Goal: Browse casually

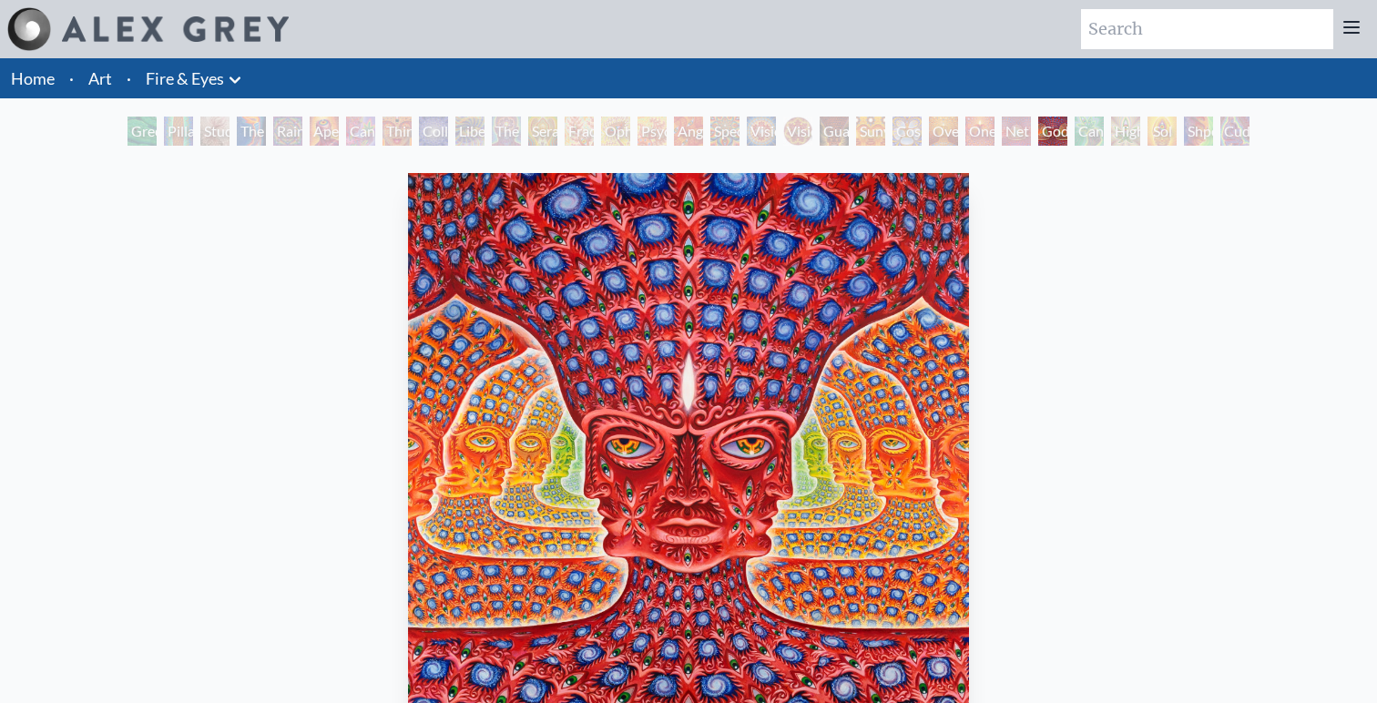
click at [837, 120] on div "Guardian of Infinite Vision" at bounding box center [834, 131] width 29 height 29
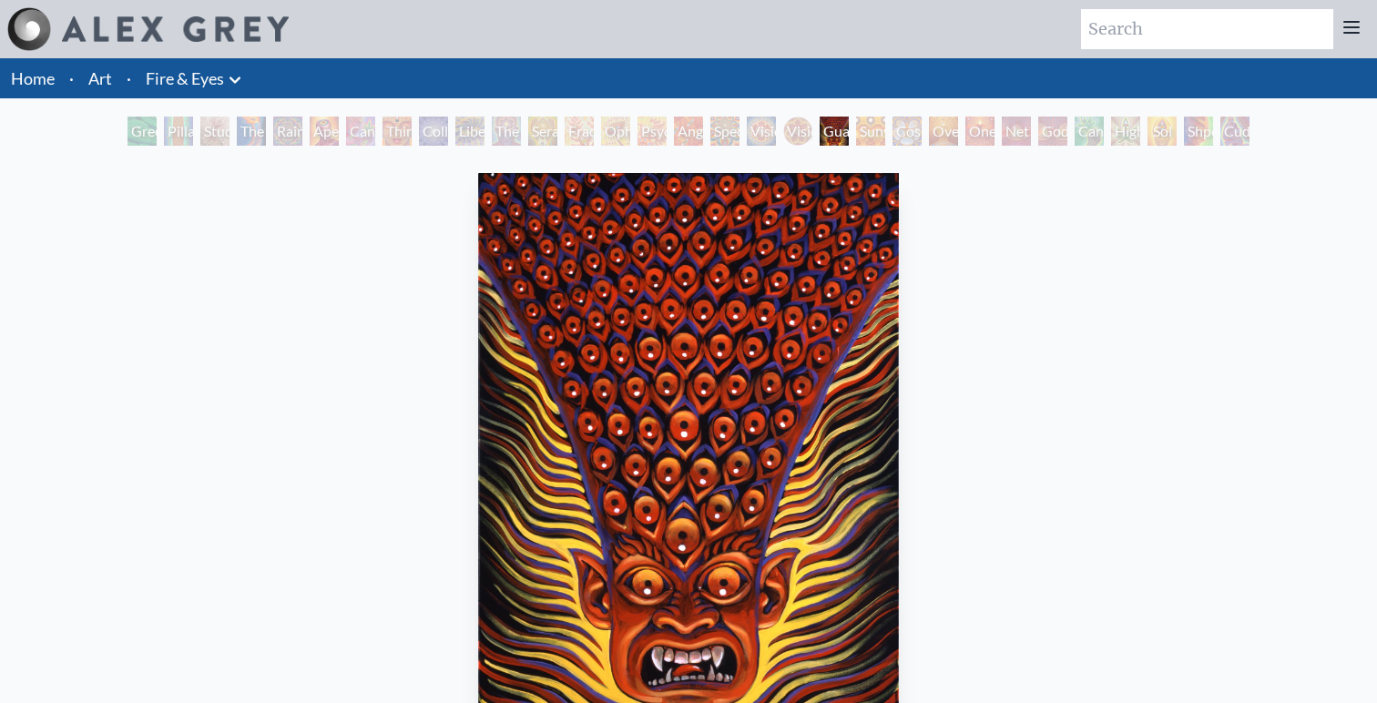
click at [958, 130] on div "Oversoul" at bounding box center [943, 131] width 29 height 29
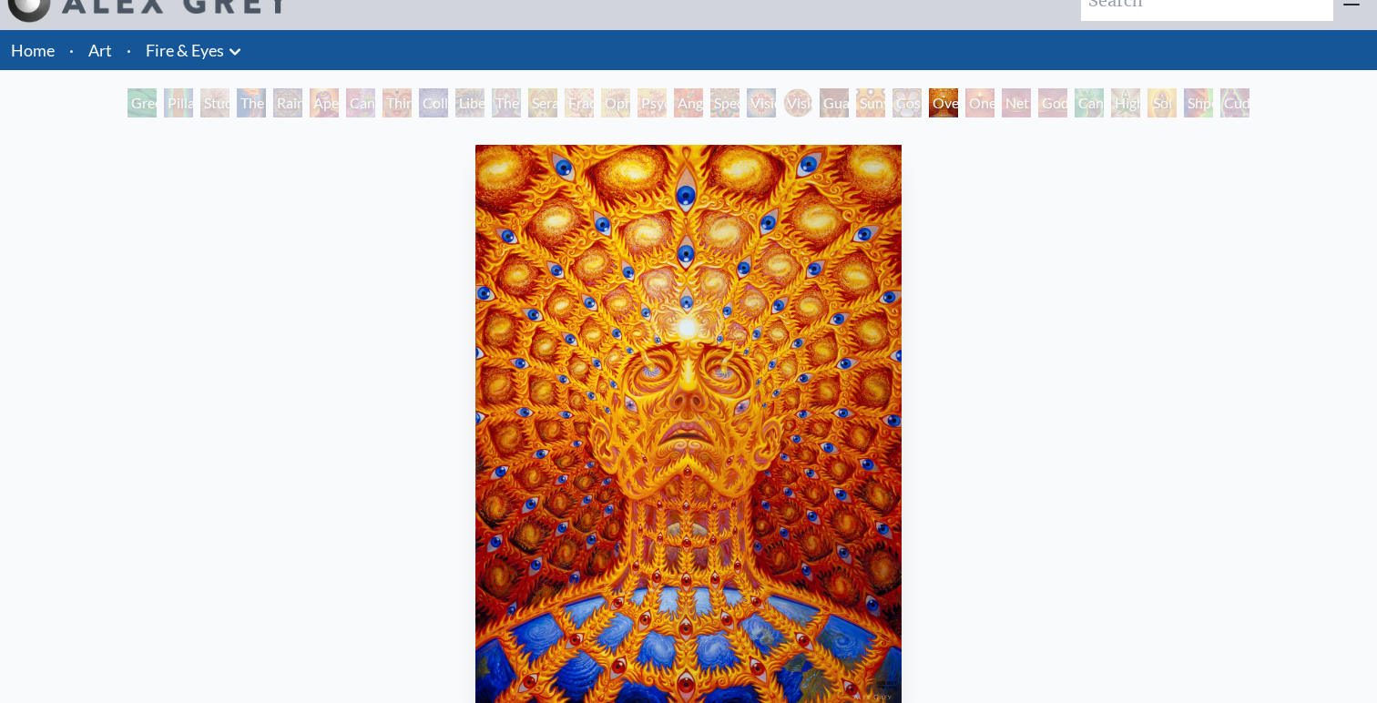
scroll to position [23, 0]
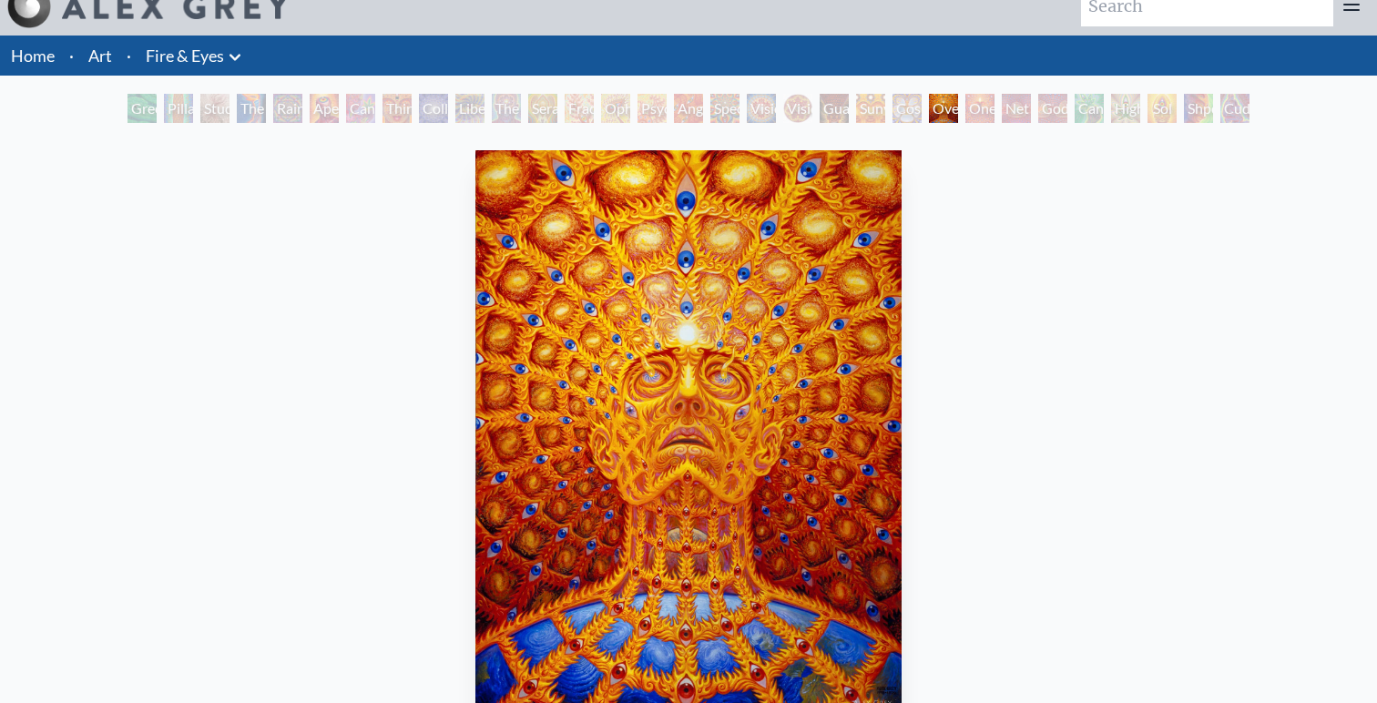
click at [508, 106] on div "The Seer" at bounding box center [506, 108] width 29 height 29
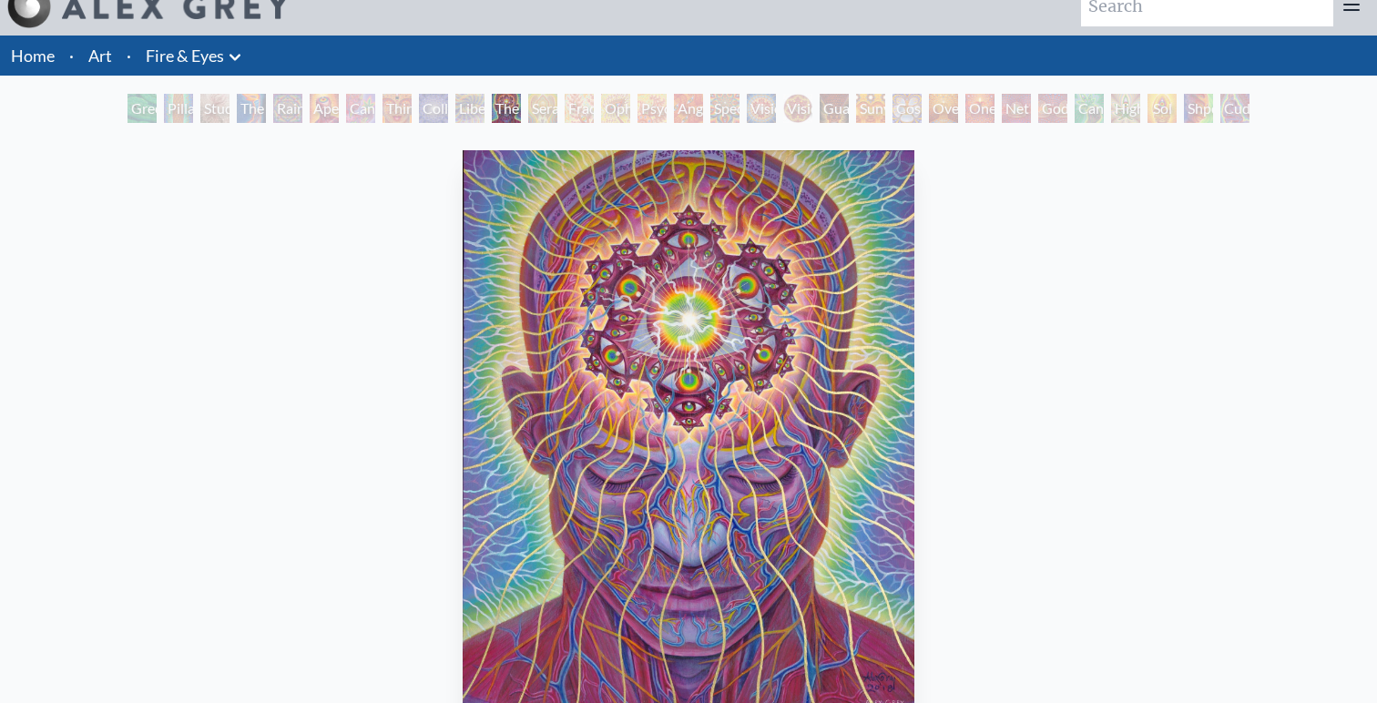
click at [455, 111] on div "Liberation Through Seeing" at bounding box center [469, 108] width 29 height 29
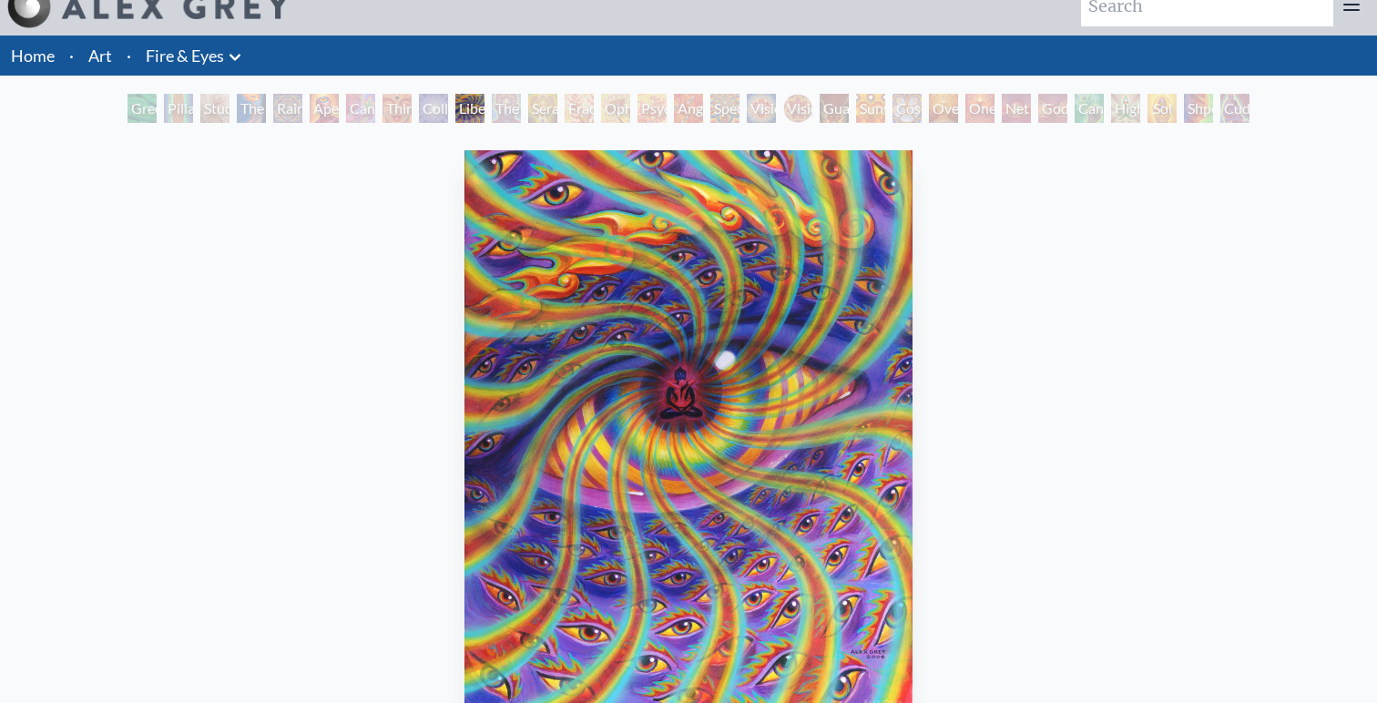
click at [346, 115] on div "Cannabis Sutra" at bounding box center [360, 108] width 29 height 29
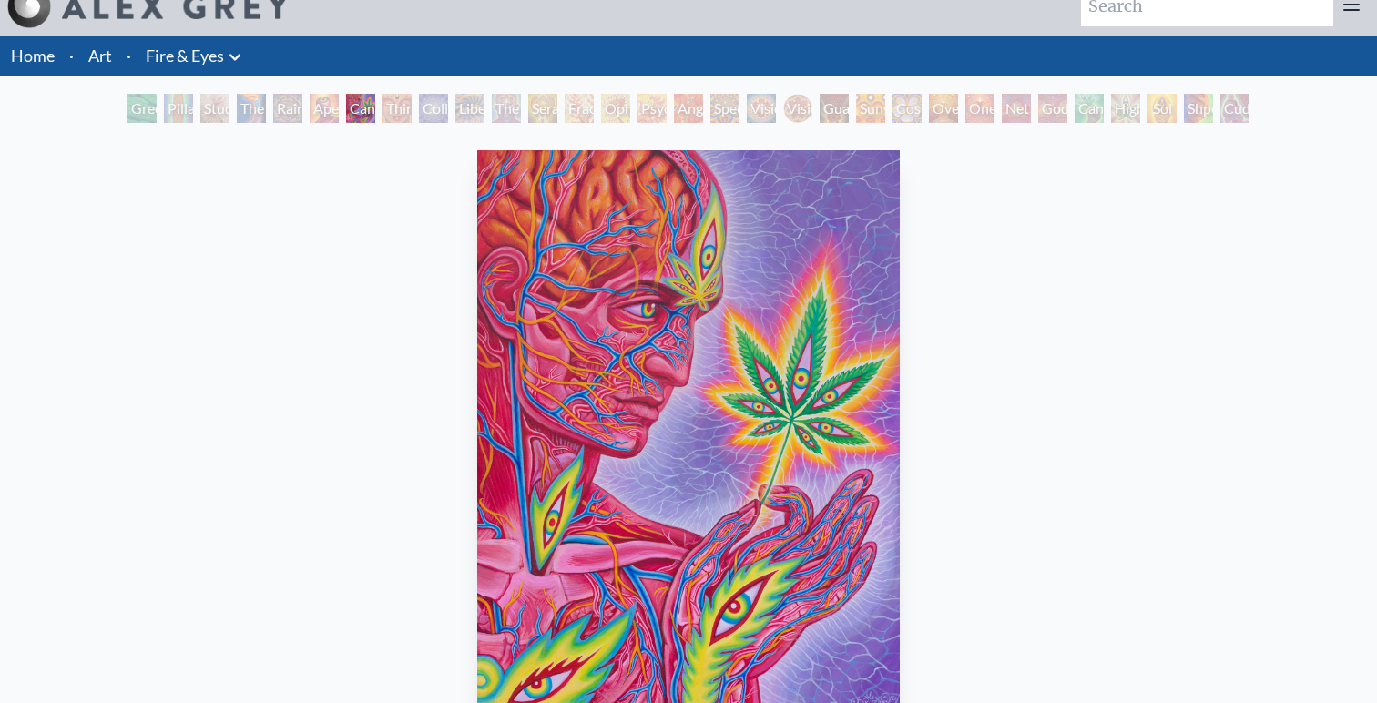
click at [290, 111] on div "Rainbow Eye Ripple" at bounding box center [287, 108] width 29 height 29
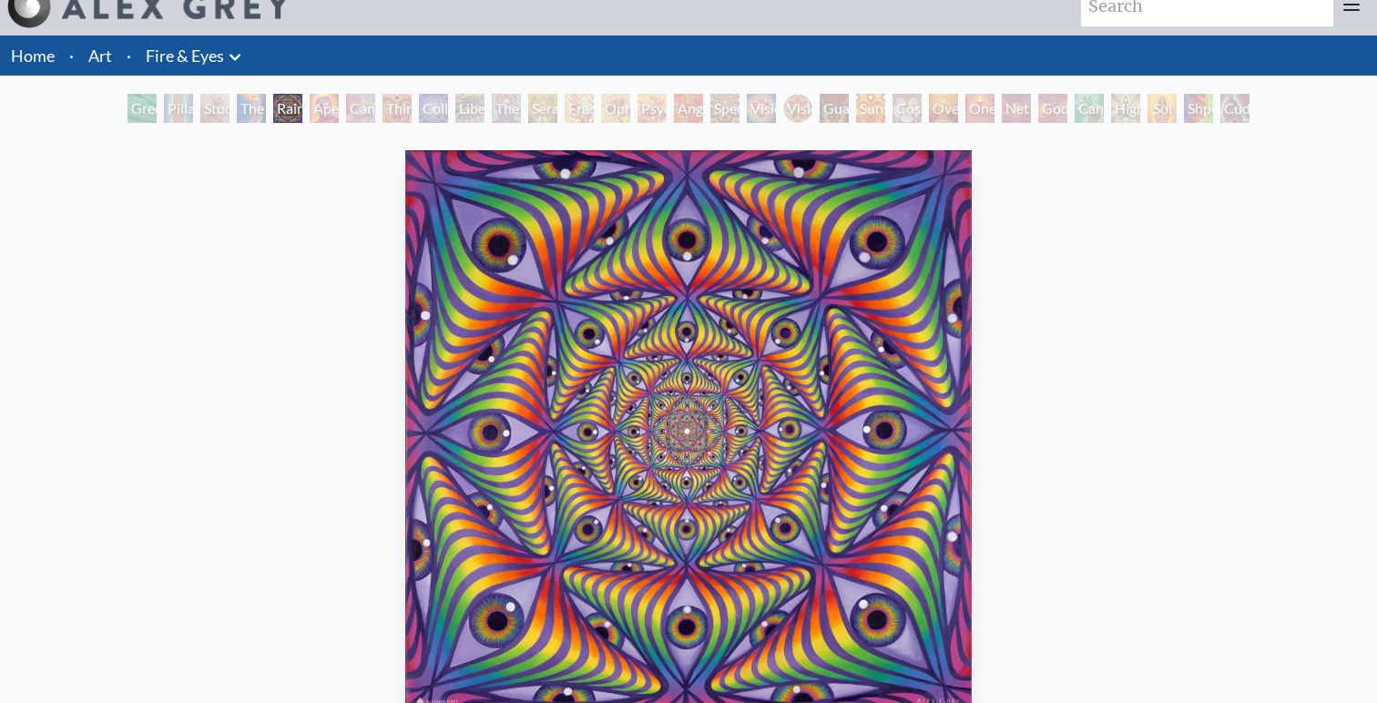
click at [201, 105] on div "Study for the Great Turn" at bounding box center [214, 108] width 29 height 29
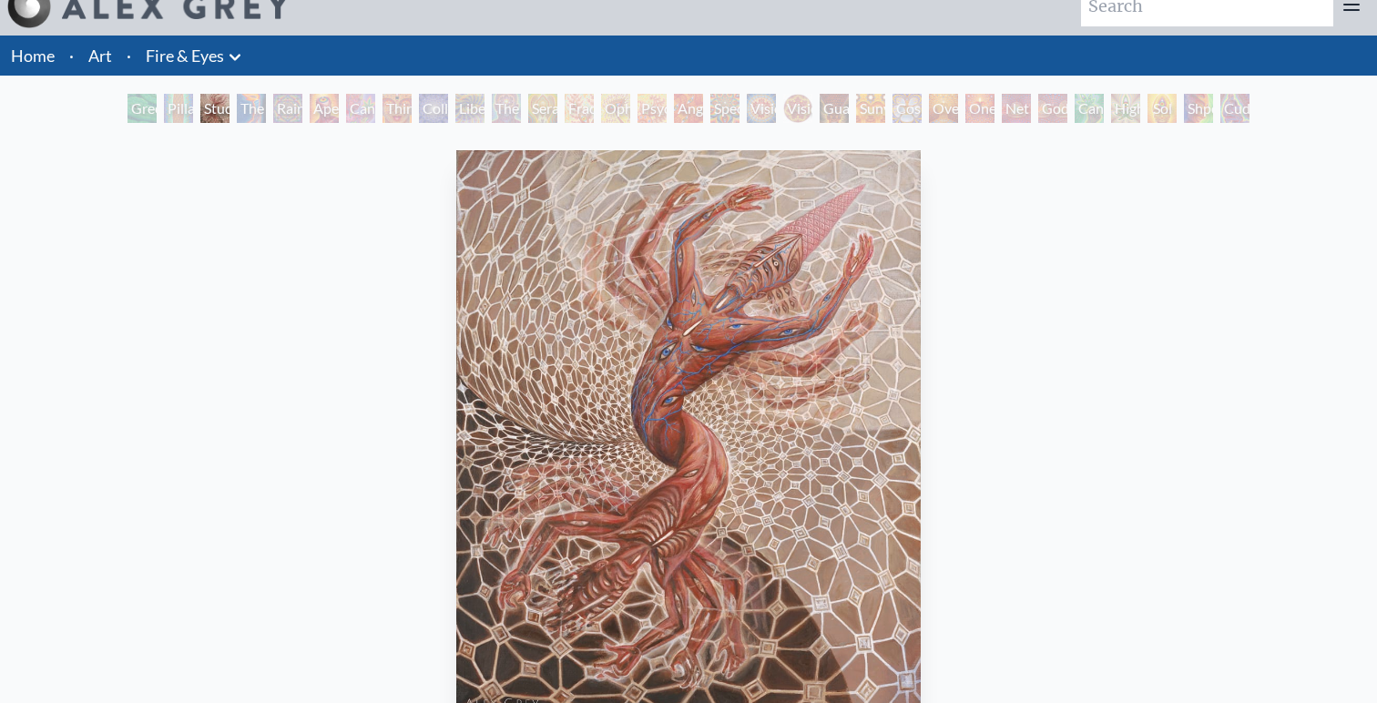
click at [110, 111] on div "Green Hand Pillar of Awareness Study for the Great Turn The Torch Rainbow Eye R…" at bounding box center [688, 111] width 1377 height 35
click at [129, 110] on div "Green Hand" at bounding box center [142, 108] width 29 height 29
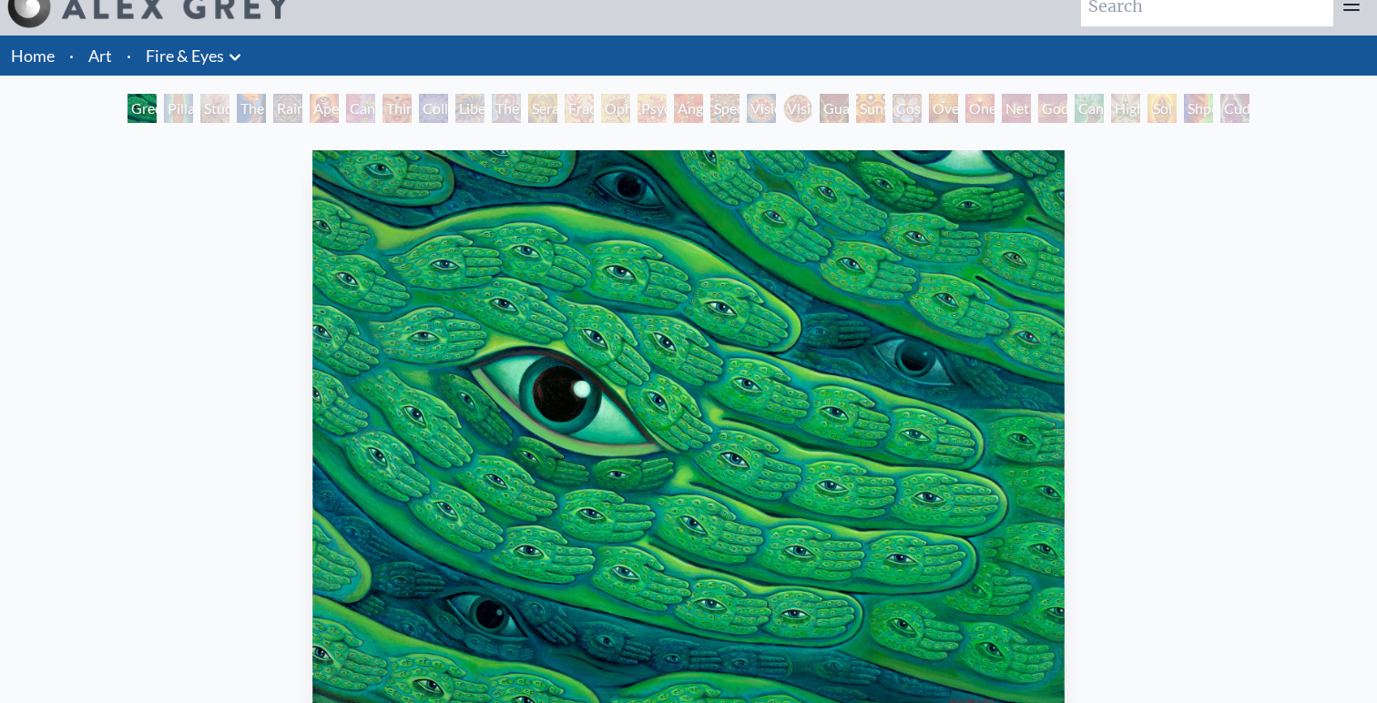
click at [1031, 110] on div "Net of Being" at bounding box center [1016, 108] width 29 height 29
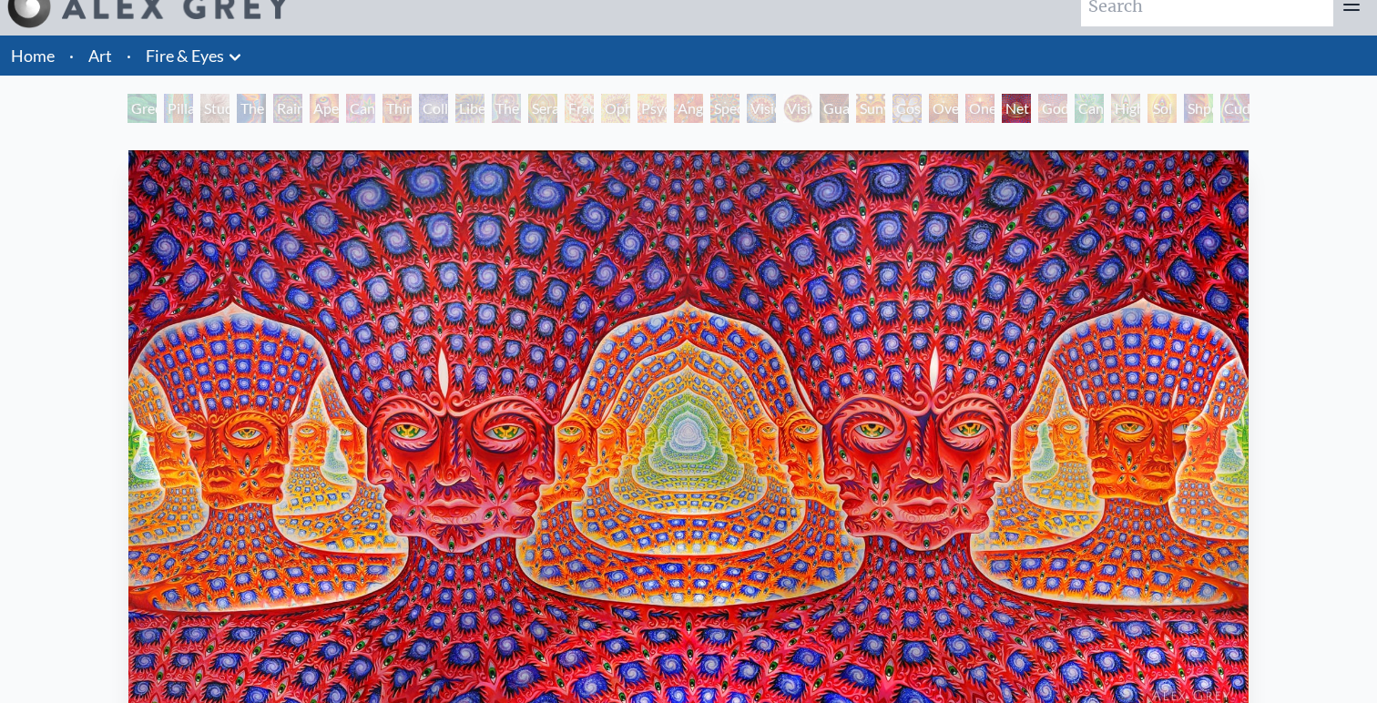
click at [1089, 109] on div "Cannafist" at bounding box center [1089, 108] width 29 height 29
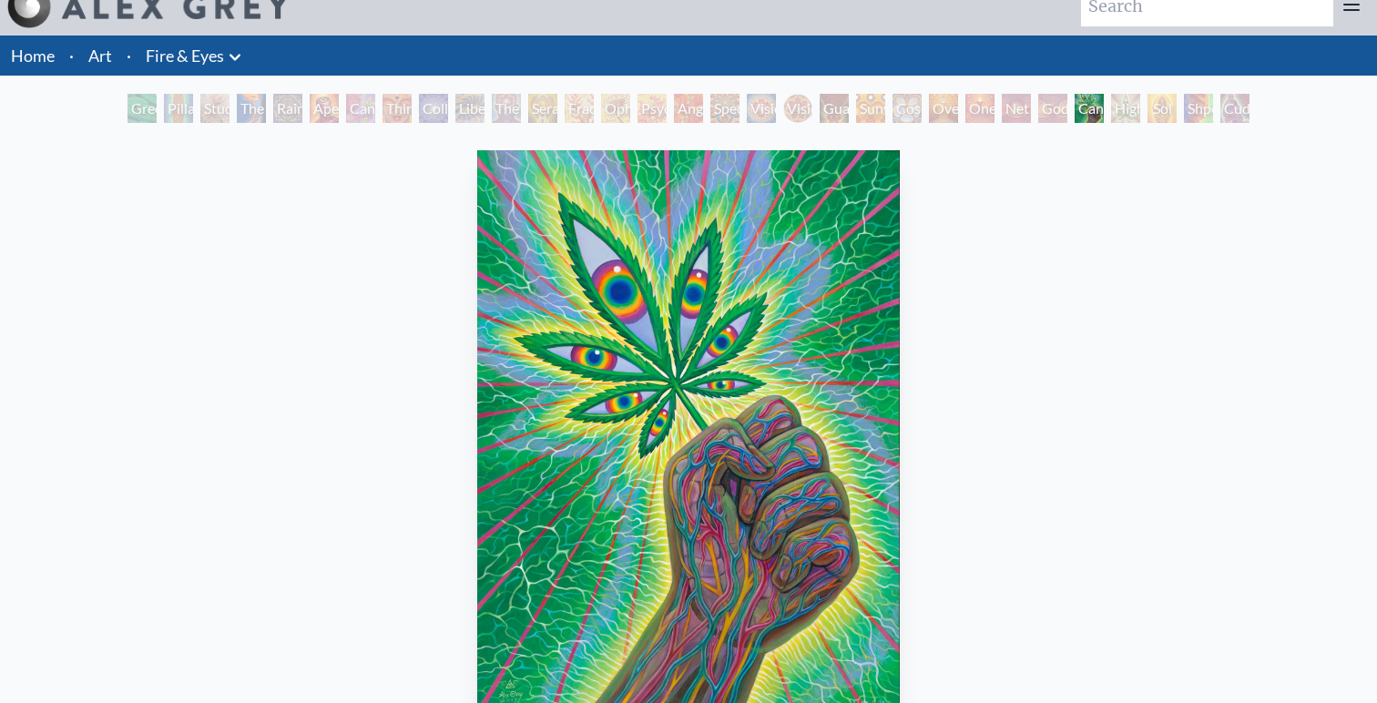
click at [1041, 113] on div "Godself" at bounding box center [1052, 108] width 29 height 29
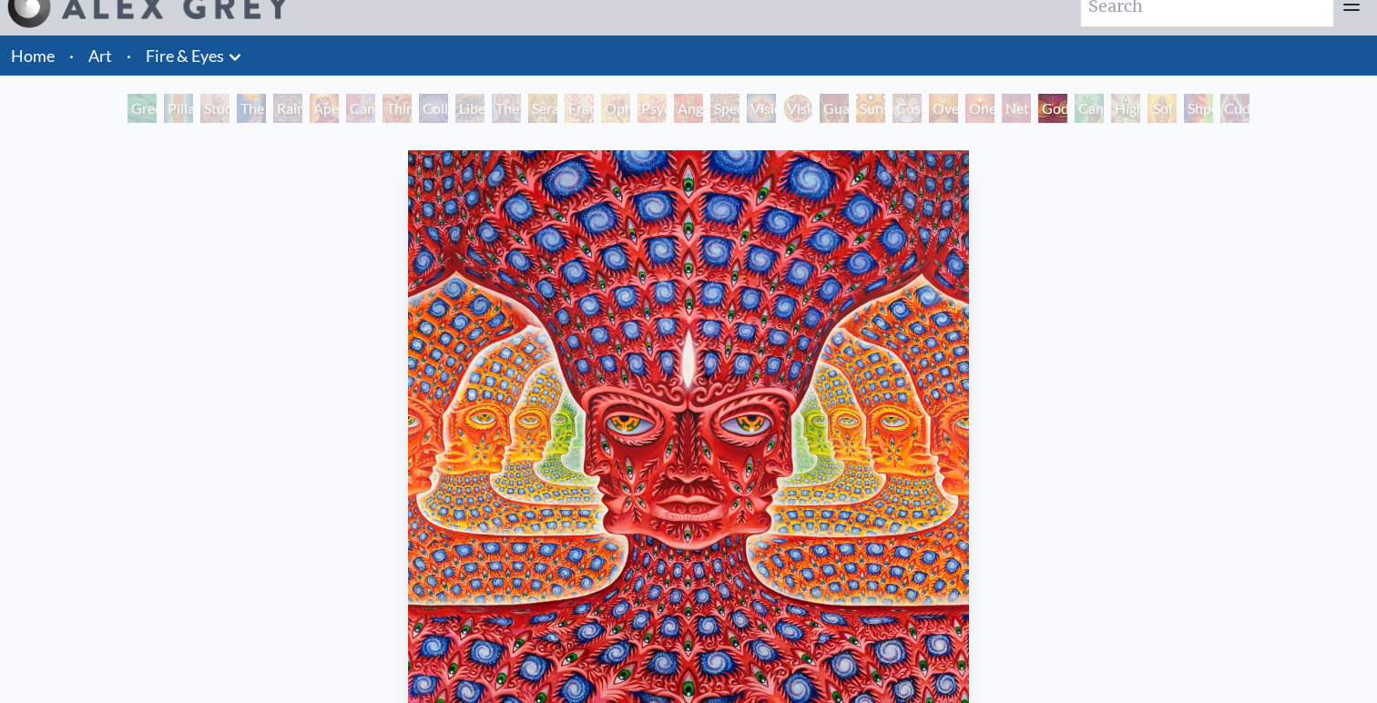
click at [1009, 112] on div "Net of Being" at bounding box center [1016, 108] width 29 height 29
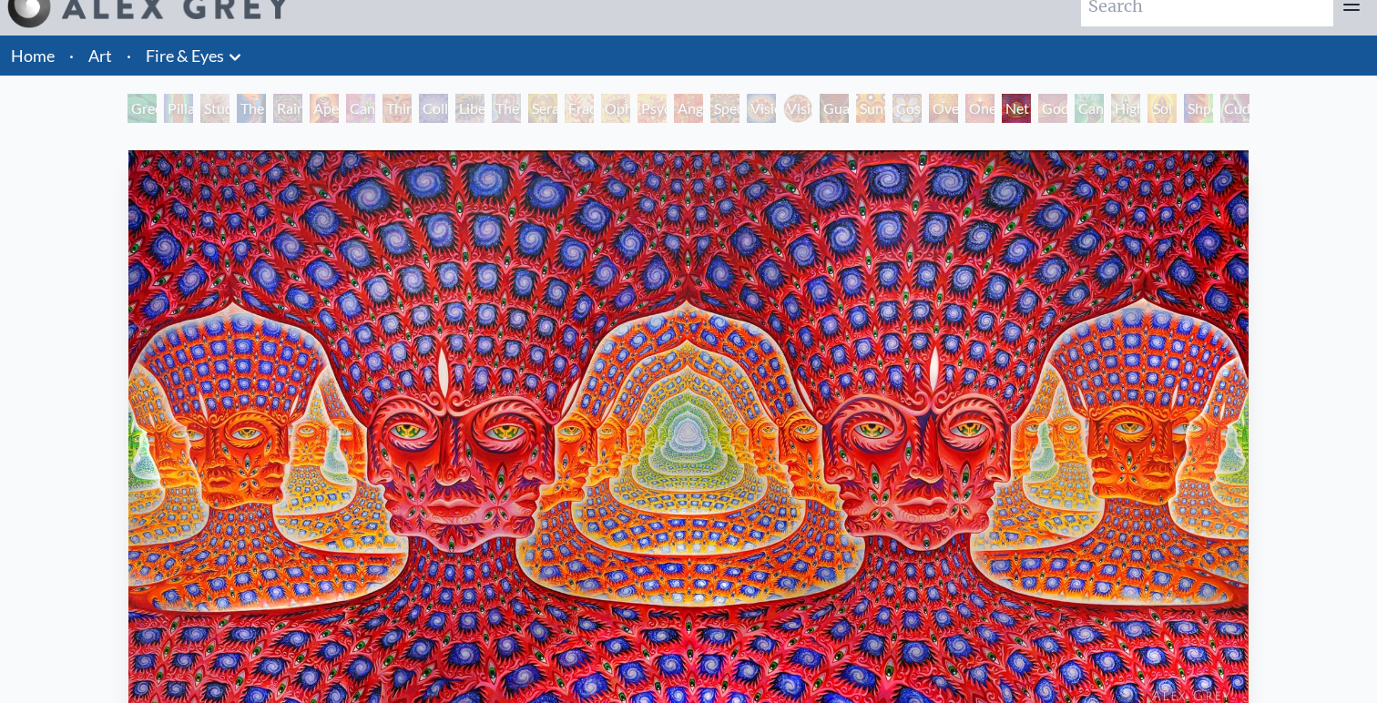
click at [951, 113] on div "Oversoul" at bounding box center [943, 108] width 29 height 29
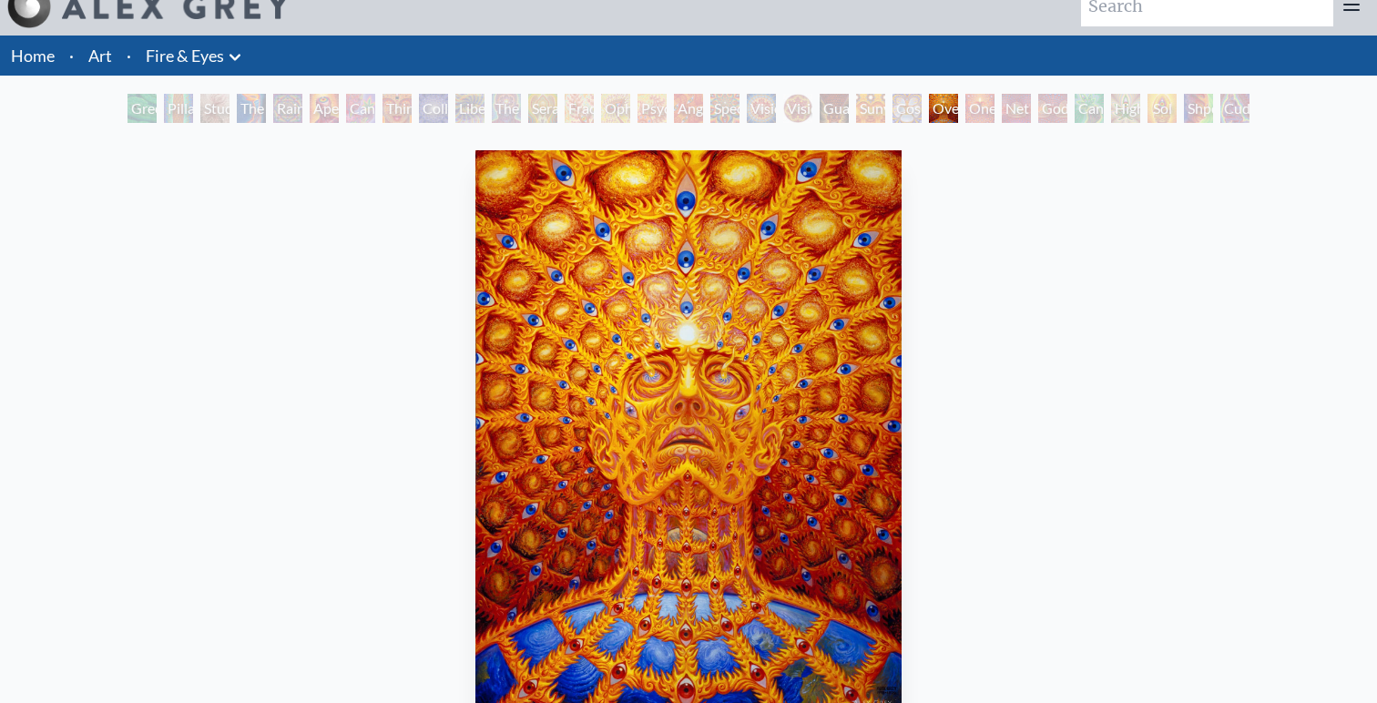
click at [893, 113] on div "Cosmic Elf" at bounding box center [907, 108] width 29 height 29
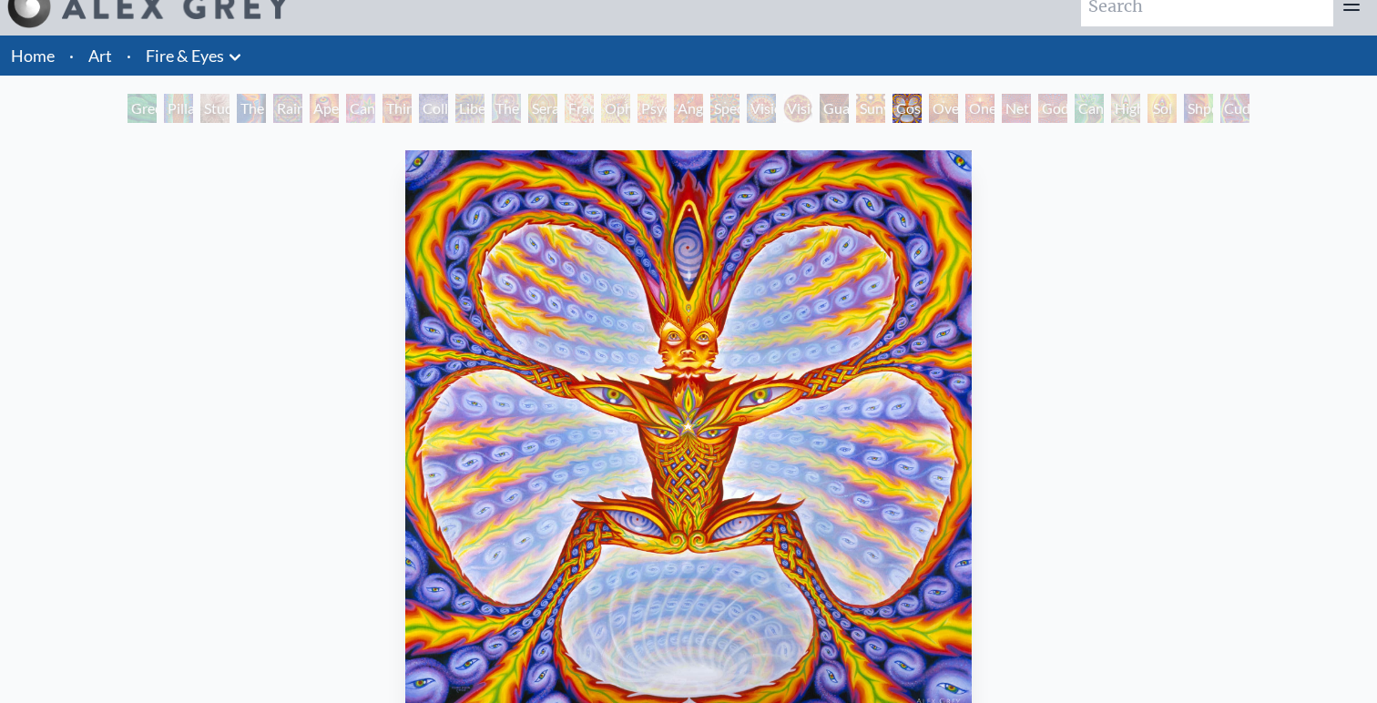
click at [856, 114] on div "Sunyata" at bounding box center [870, 108] width 29 height 29
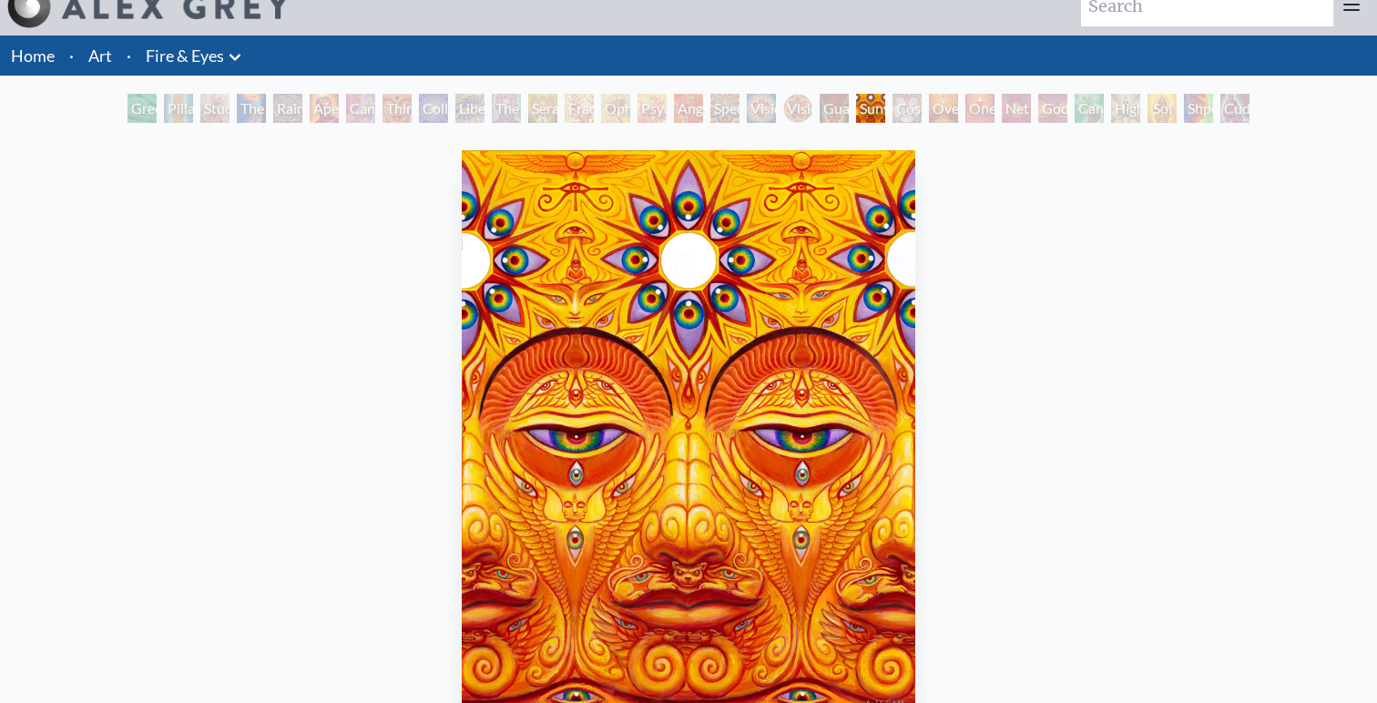
click at [820, 115] on div "Guardian of Infinite Vision" at bounding box center [834, 108] width 29 height 29
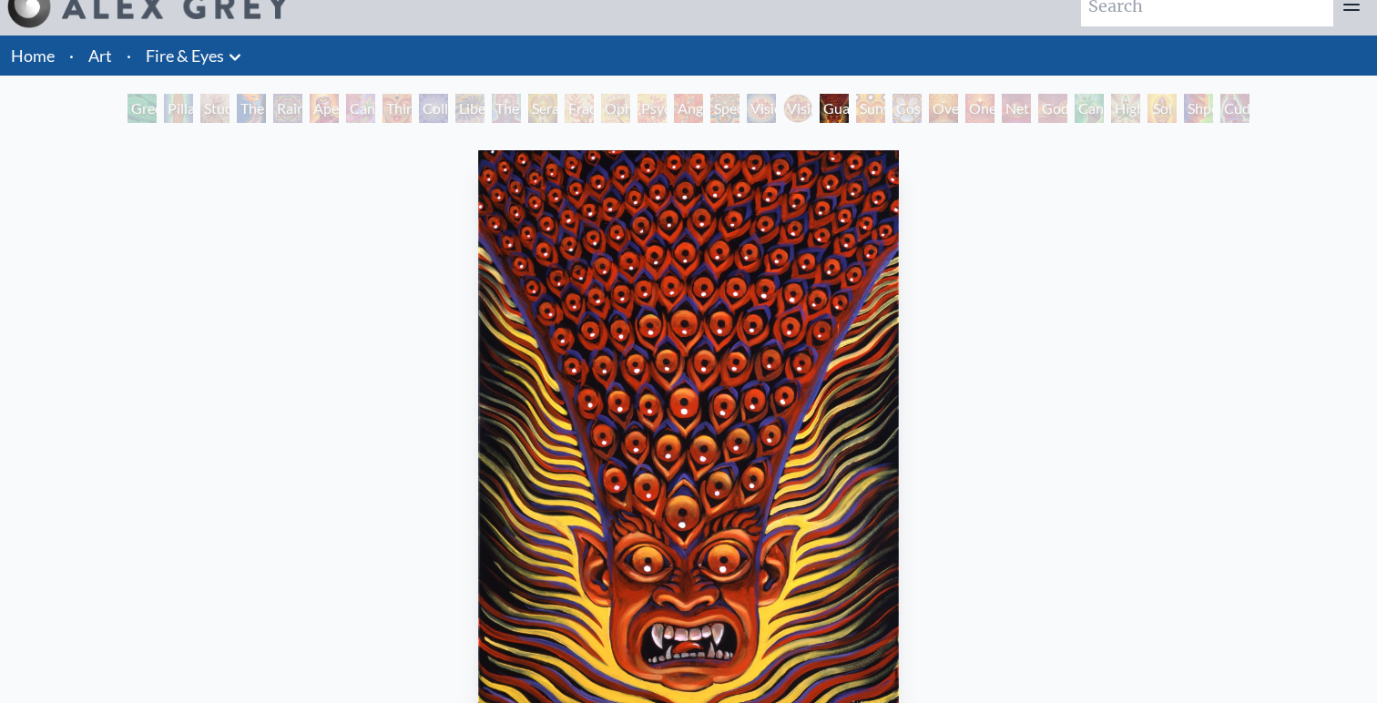
click at [710, 114] on div "Spectral Lotus" at bounding box center [724, 108] width 29 height 29
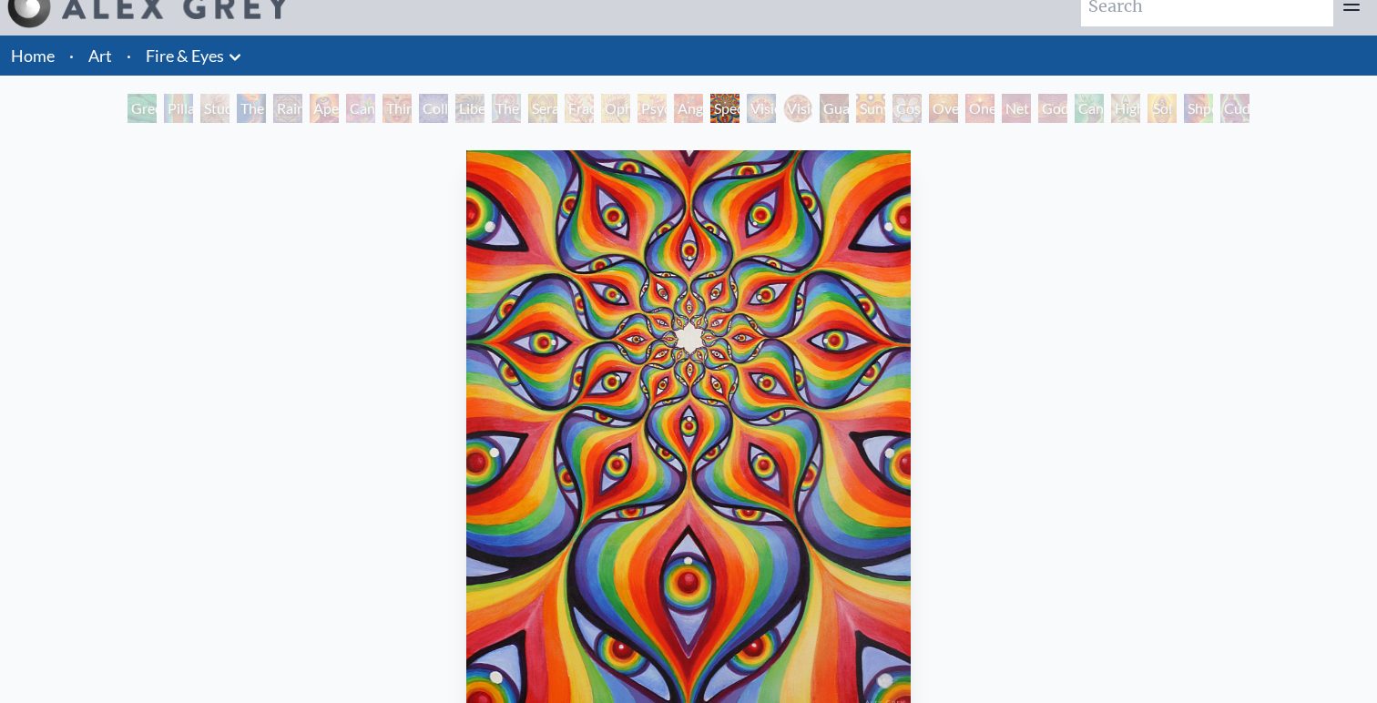
click at [647, 117] on div "Psychomicrograph of a Fractal Paisley Cherub Feather Tip" at bounding box center [652, 108] width 29 height 29
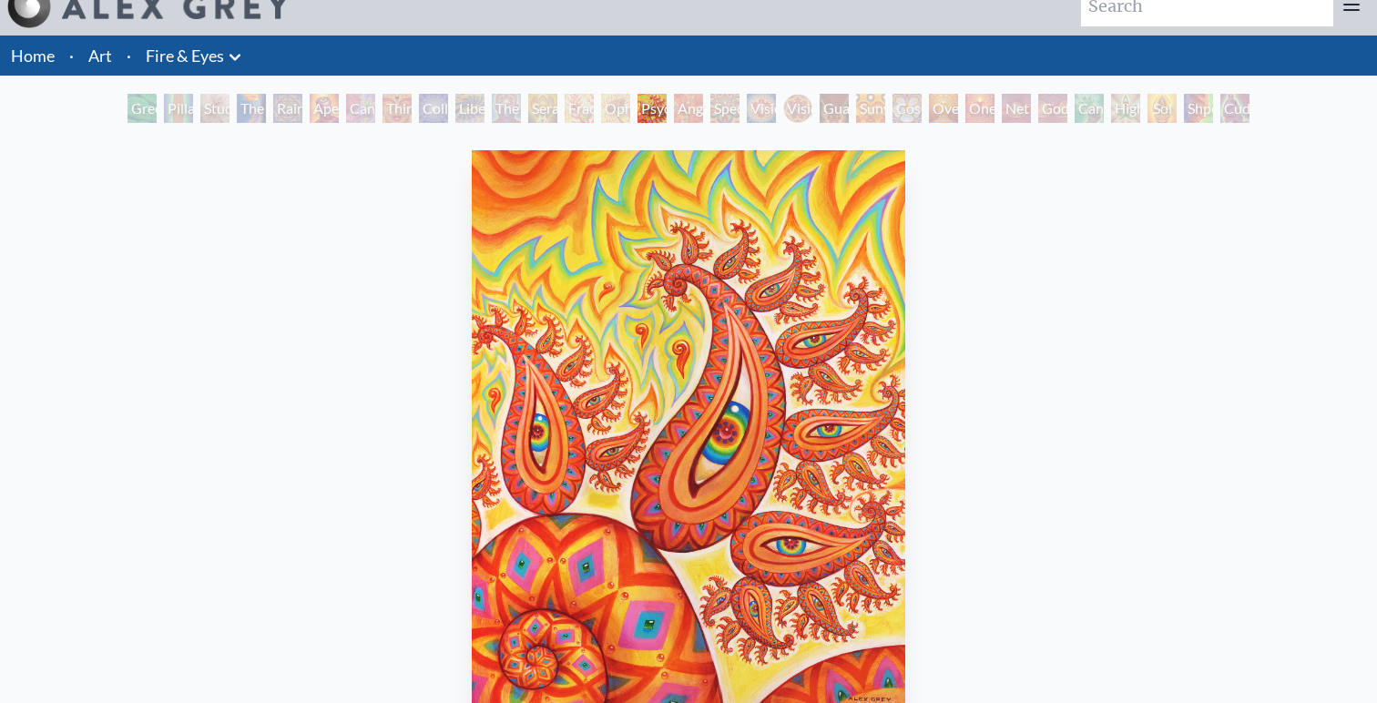
click at [509, 124] on div "Green Hand Pillar of Awareness Study for the Great Turn The Torch Rainbow Eye R…" at bounding box center [688, 111] width 1129 height 35
